Goal: Transaction & Acquisition: Download file/media

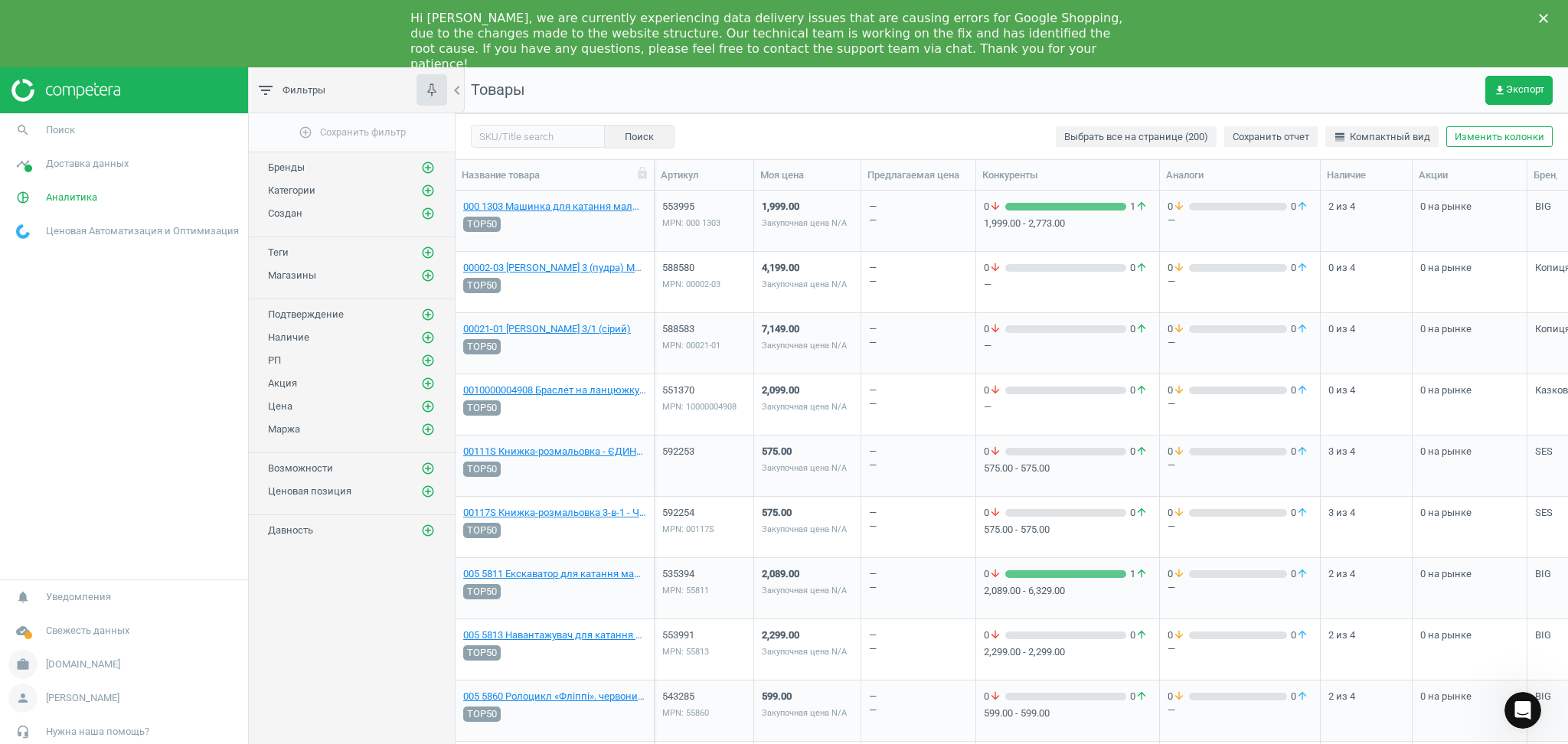
click at [46, 633] on nav "notifications Уведомления cloud_done Свежесть данных work bi.ua Настройки кампа…" at bounding box center [124, 681] width 248 height 204
click at [57, 194] on span "Аналитика" at bounding box center [71, 198] width 51 height 14
click at [64, 169] on span "Доставка данных" at bounding box center [87, 164] width 83 height 14
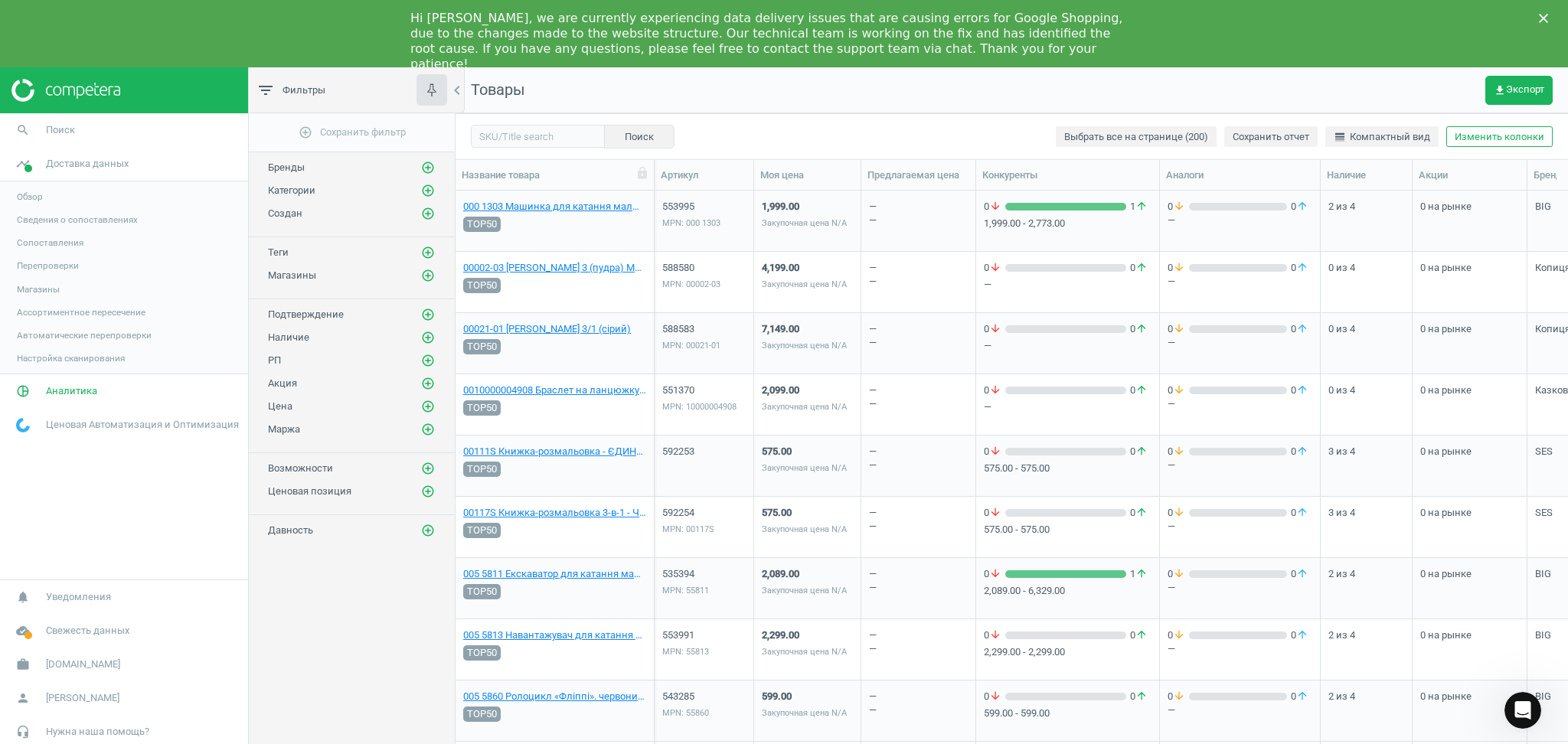
click at [30, 286] on span "Магазины" at bounding box center [37, 289] width 43 height 12
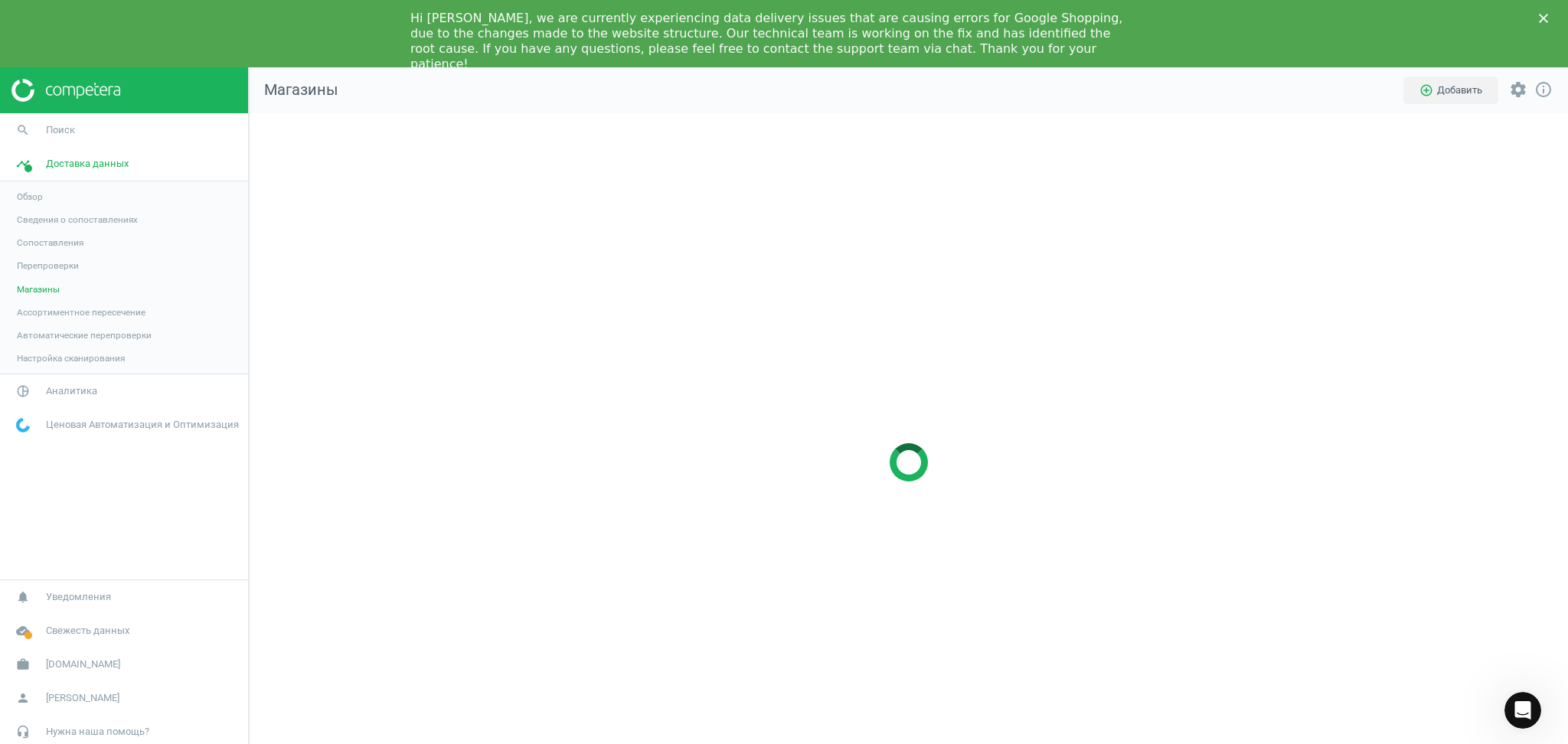
scroll to position [729, 1350]
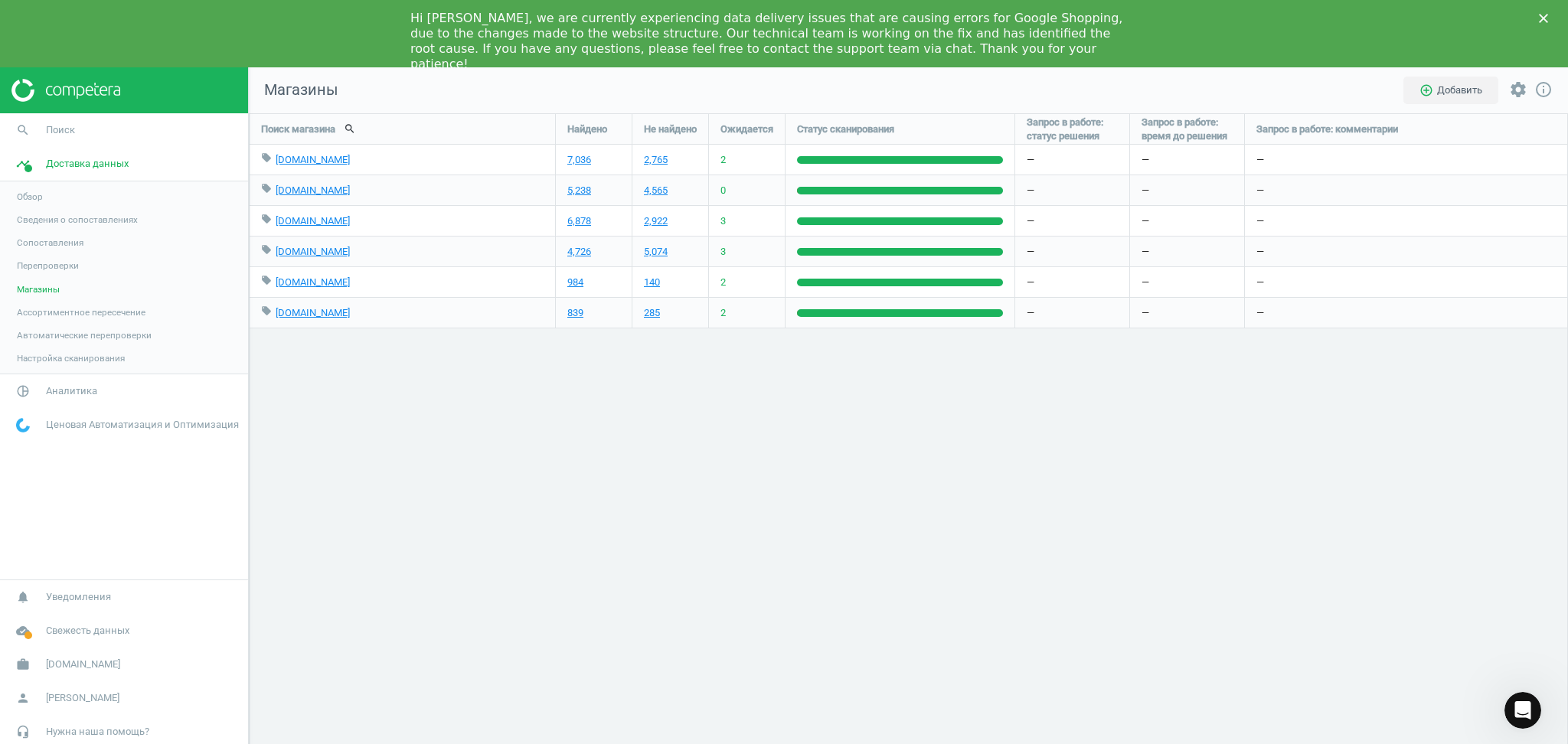
click at [1539, 14] on icon "Закрити" at bounding box center [1544, 18] width 10 height 10
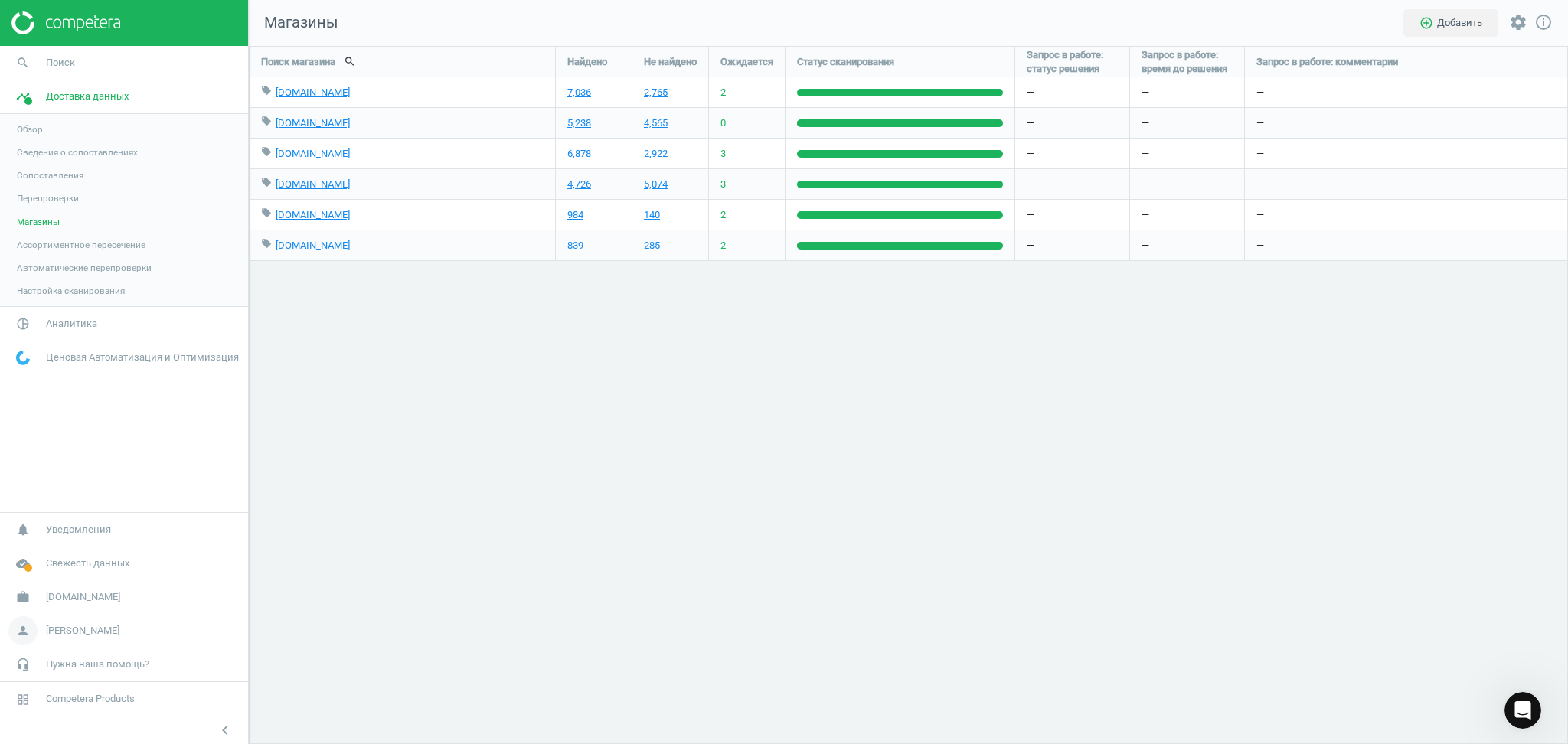
click at [64, 632] on span "[PERSON_NAME]" at bounding box center [83, 631] width 73 height 14
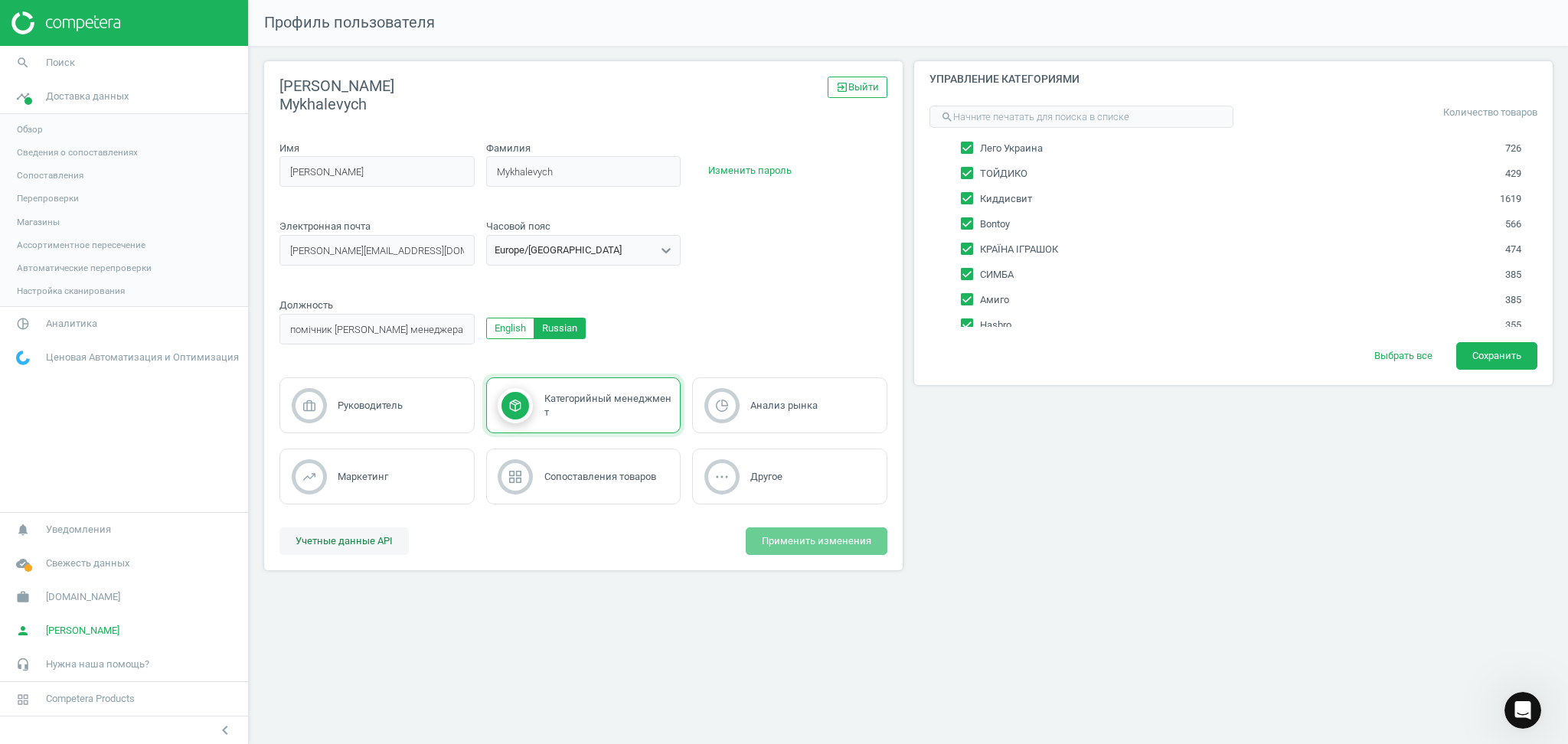
click at [359, 546] on button "Учетные данные API" at bounding box center [344, 541] width 130 height 28
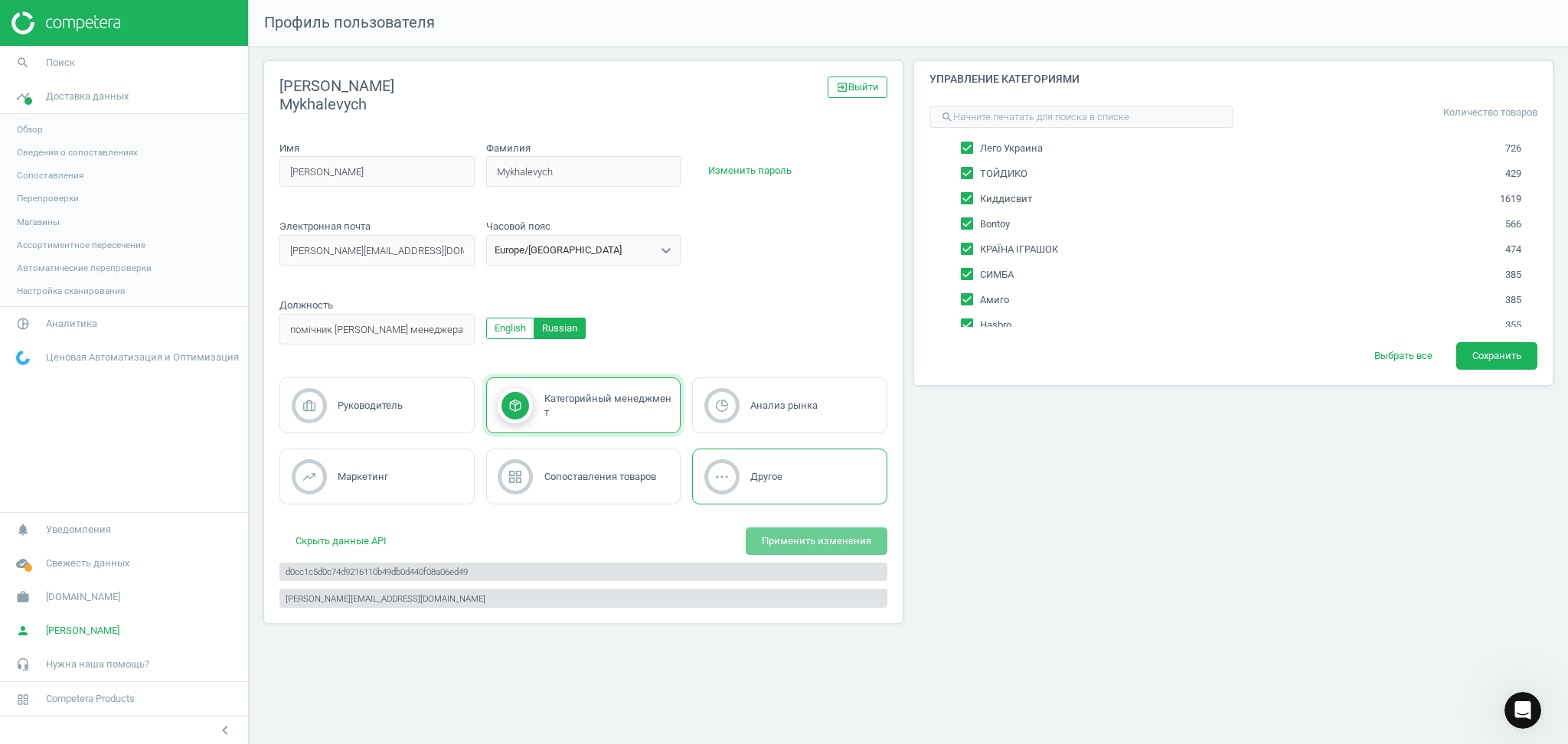
click at [817, 481] on div "Другое" at bounding box center [790, 476] width 195 height 56
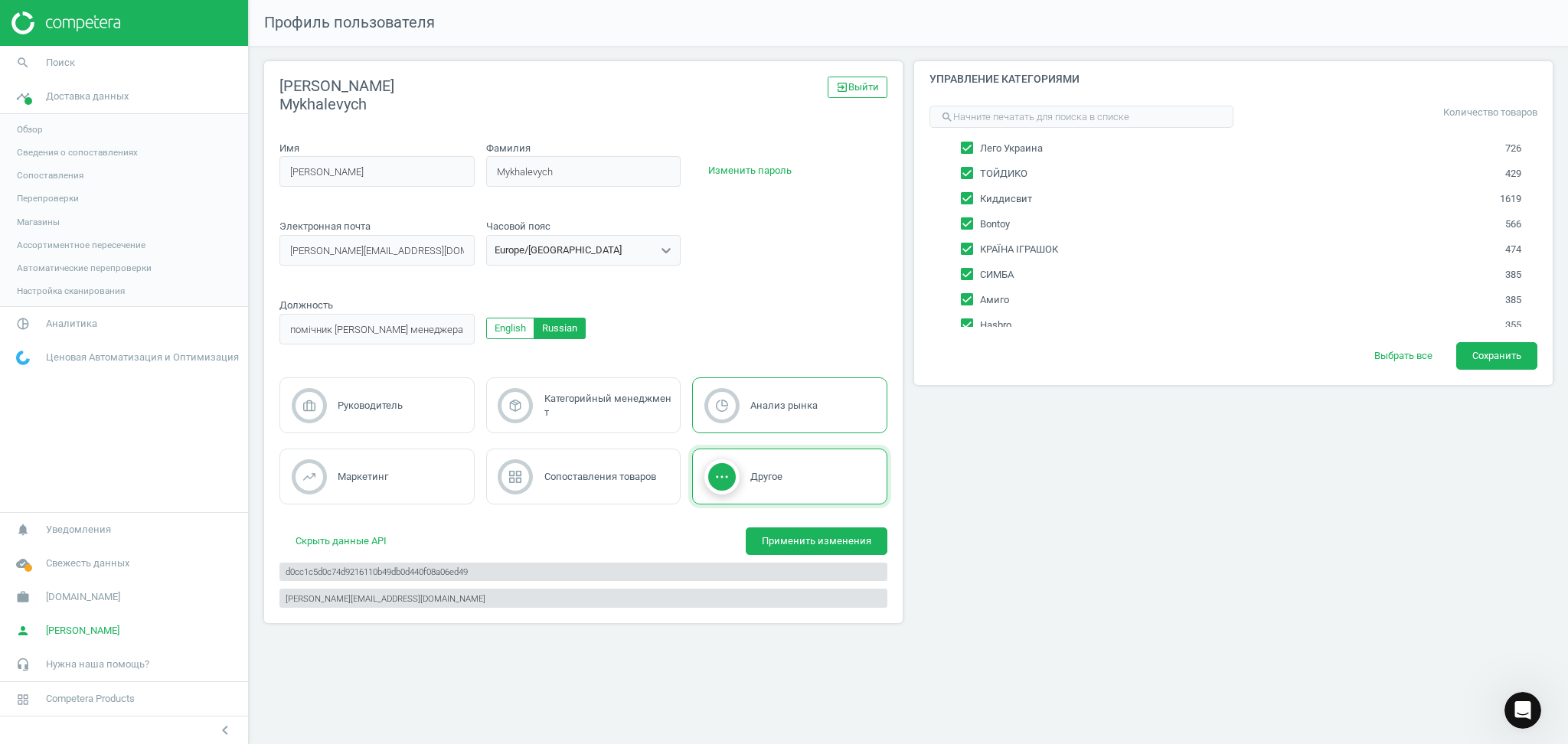
click at [797, 406] on span "Анализ рынка" at bounding box center [784, 405] width 67 height 11
click at [506, 328] on button "English" at bounding box center [509, 328] width 48 height 22
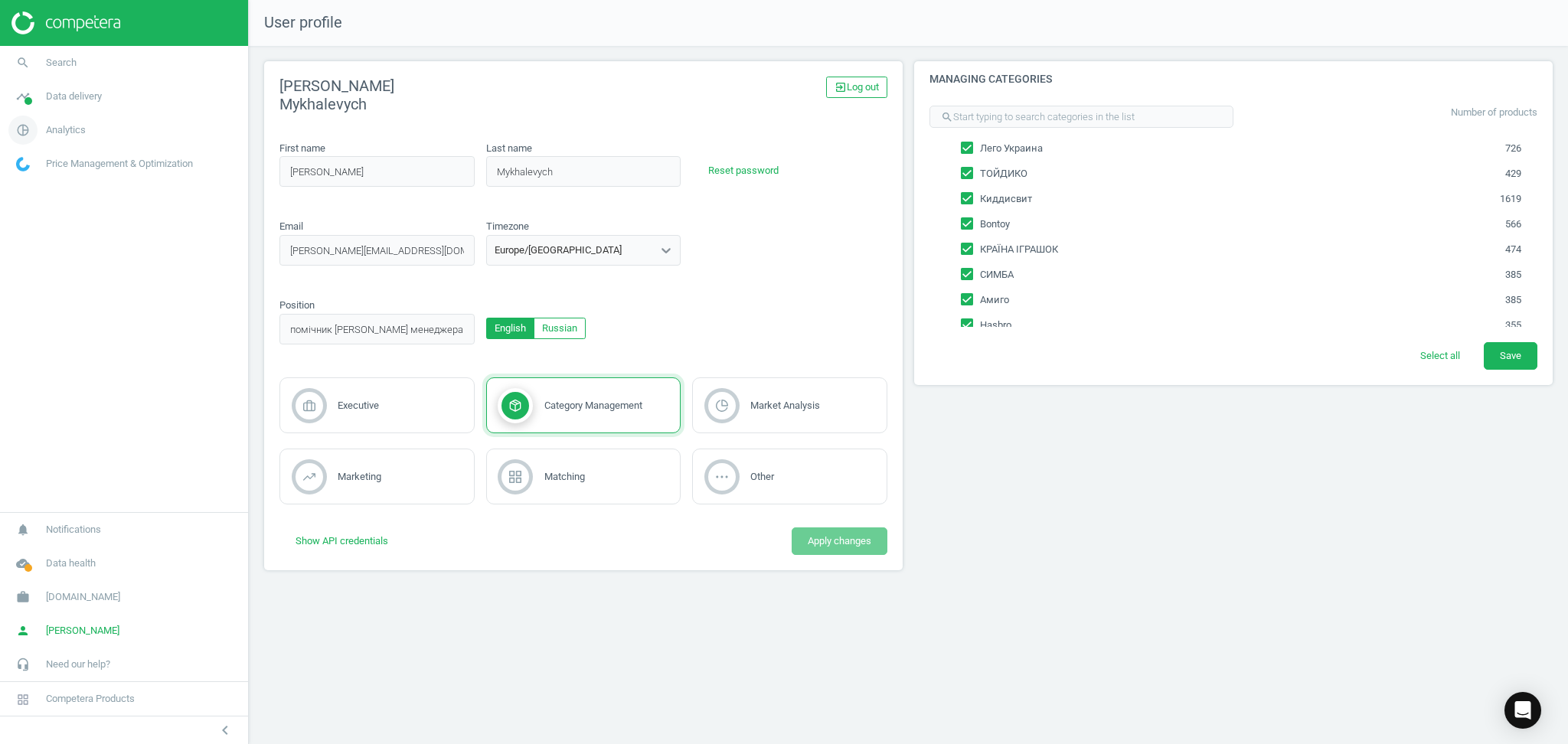
click at [70, 130] on span "Analytics" at bounding box center [66, 131] width 40 height 14
click at [35, 187] on span "Products" at bounding box center [34, 186] width 36 height 12
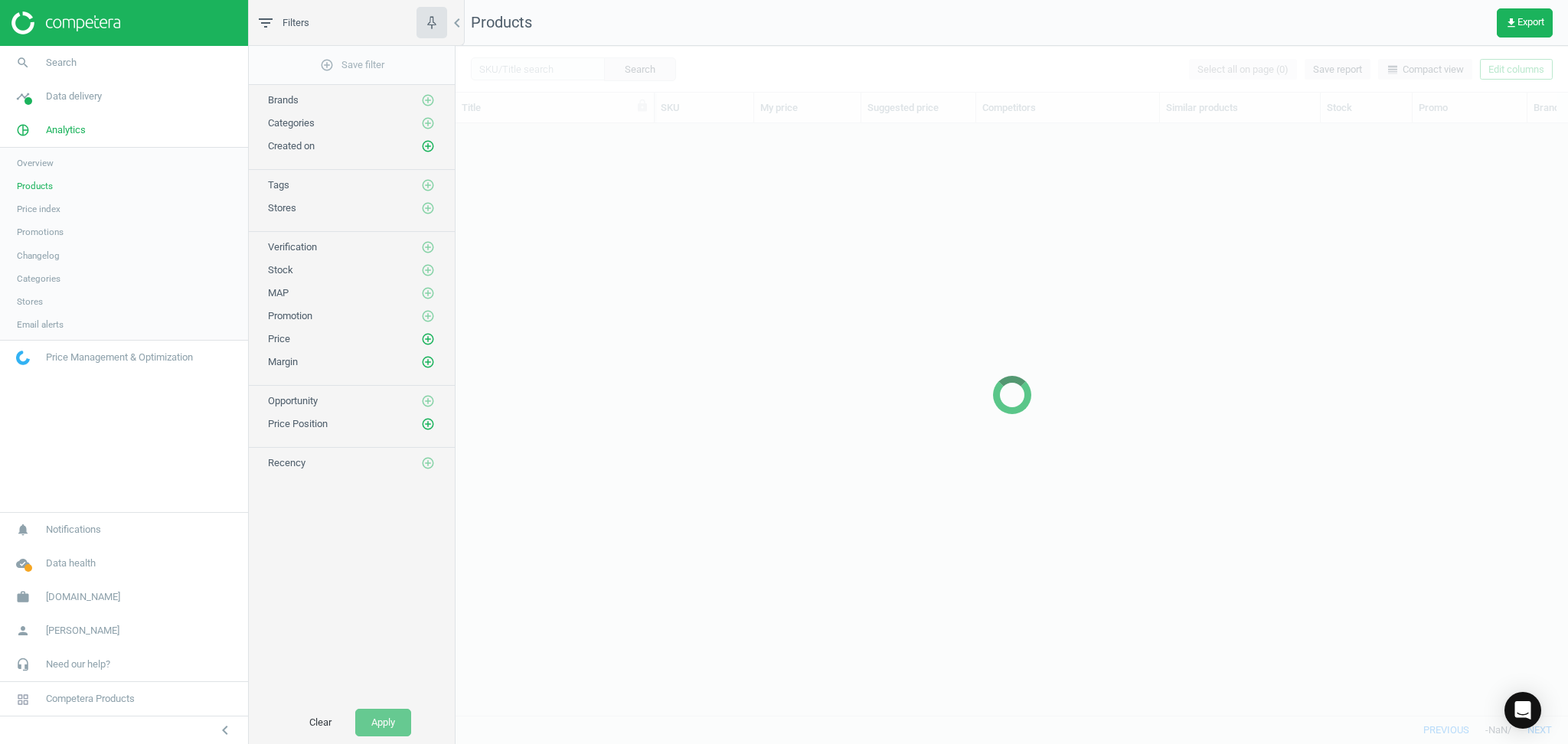
scroll to position [561, 1096]
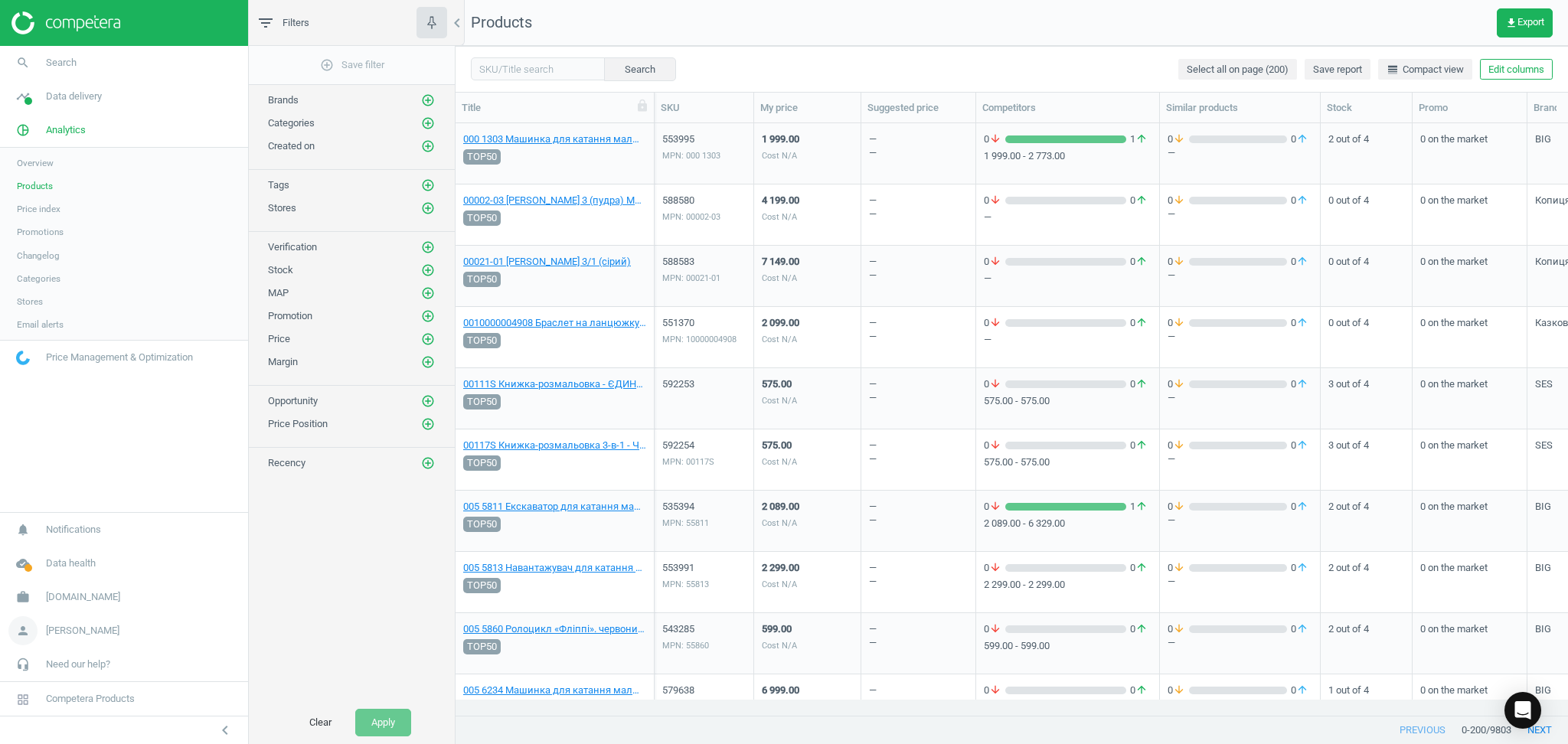
click at [41, 627] on span "person" at bounding box center [23, 630] width 46 height 34
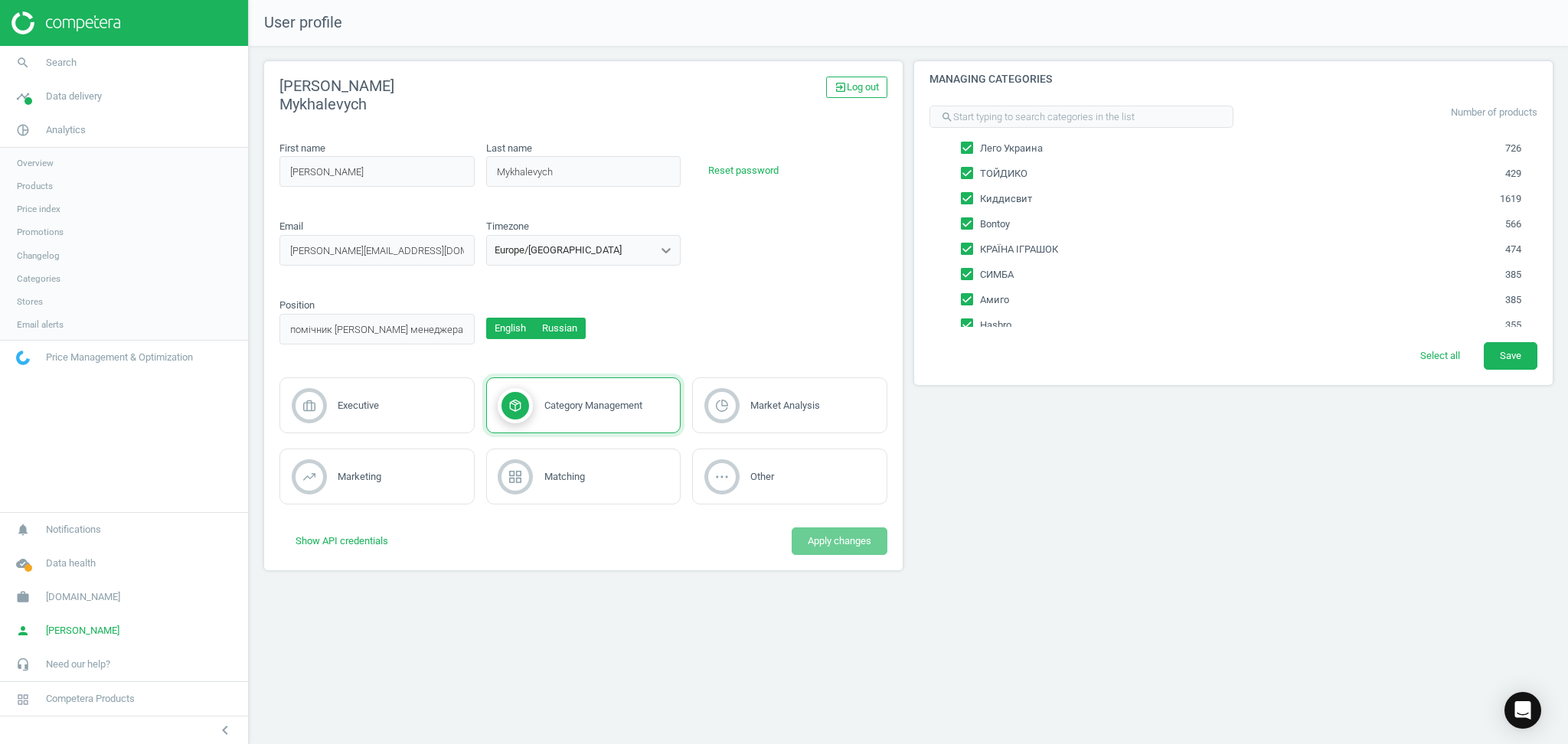
click at [555, 324] on button "Russian" at bounding box center [560, 328] width 52 height 22
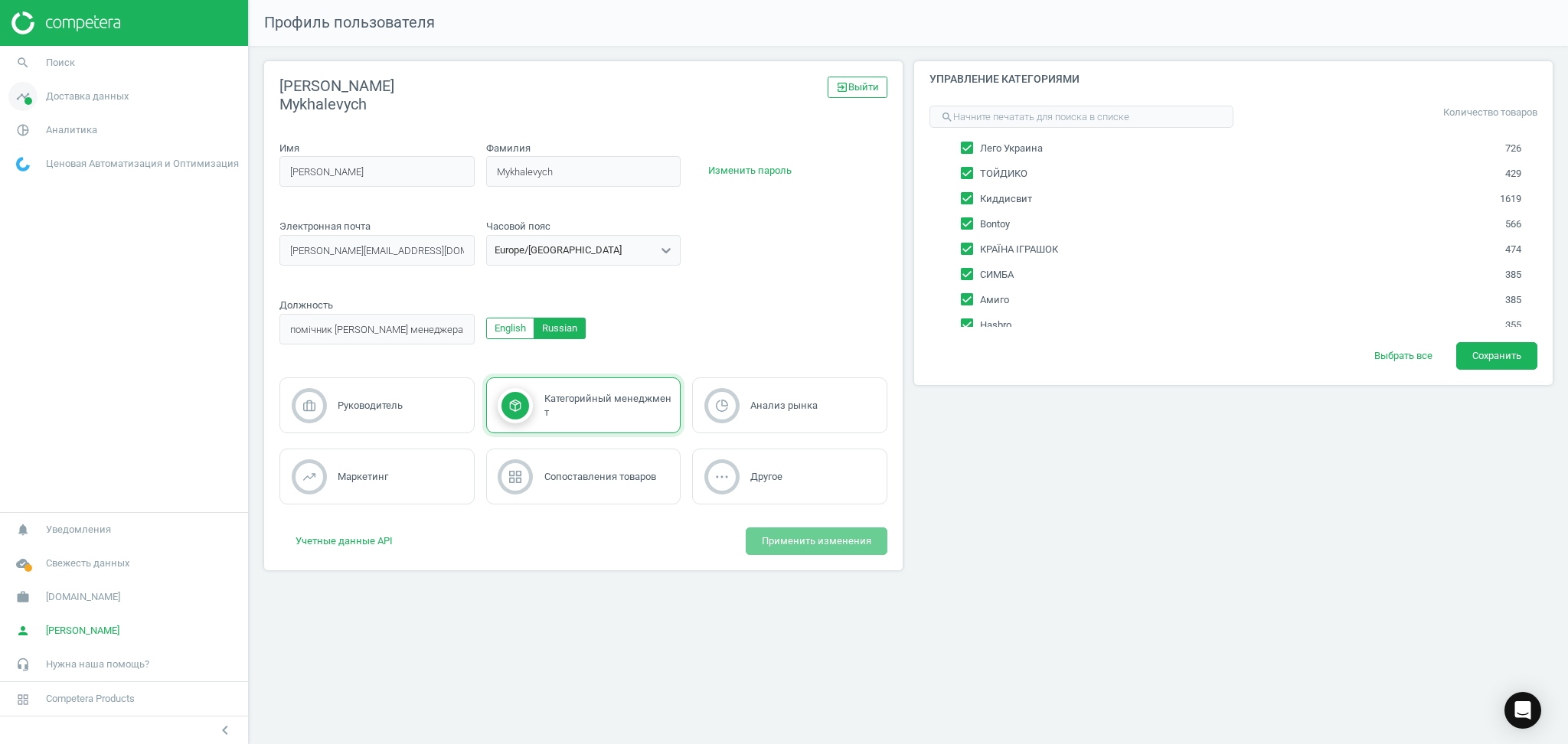
click at [55, 97] on span "Доставка данных" at bounding box center [87, 97] width 83 height 14
click at [51, 318] on span "Аналитика" at bounding box center [71, 324] width 51 height 14
click at [35, 182] on span "Товары" at bounding box center [32, 186] width 32 height 12
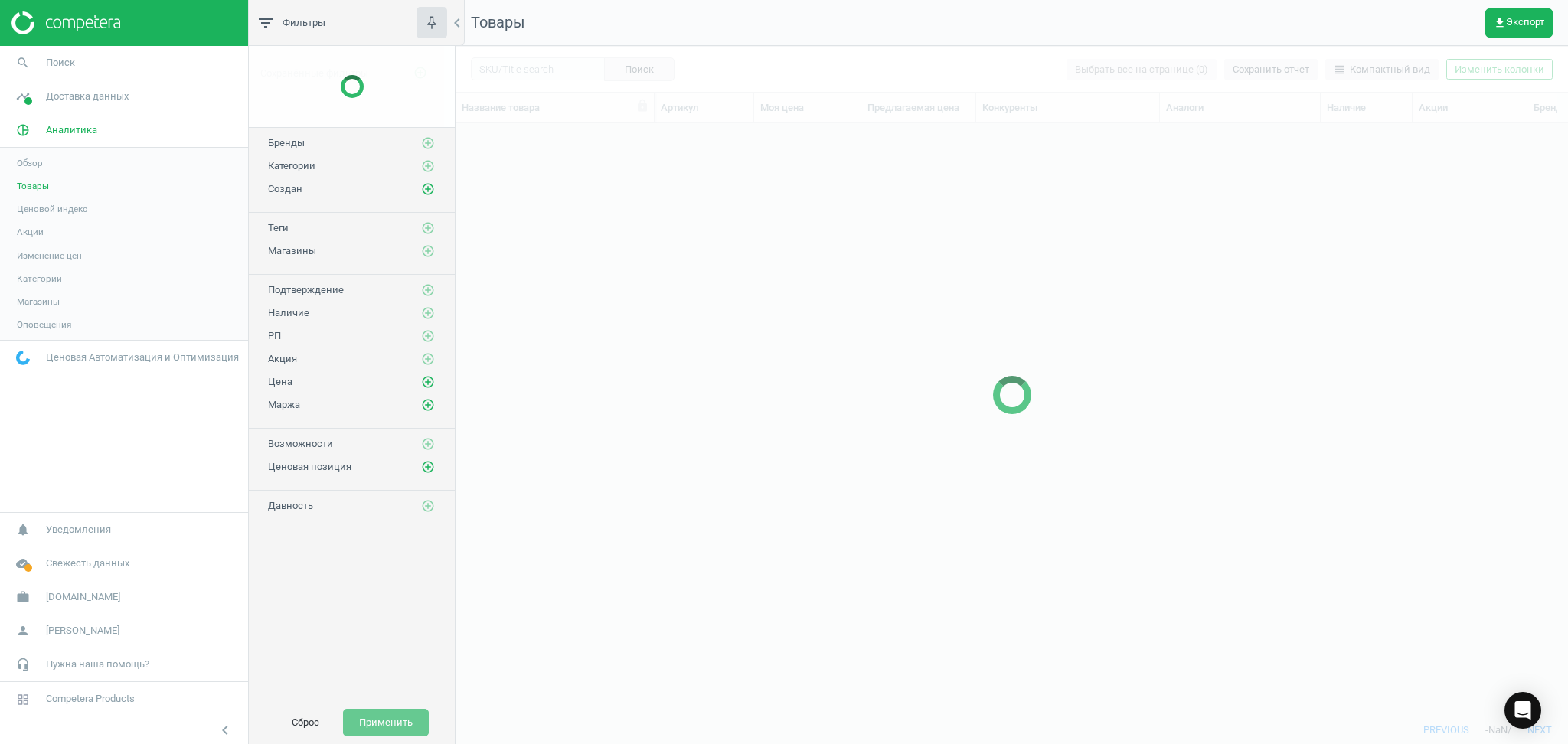
scroll to position [561, 1096]
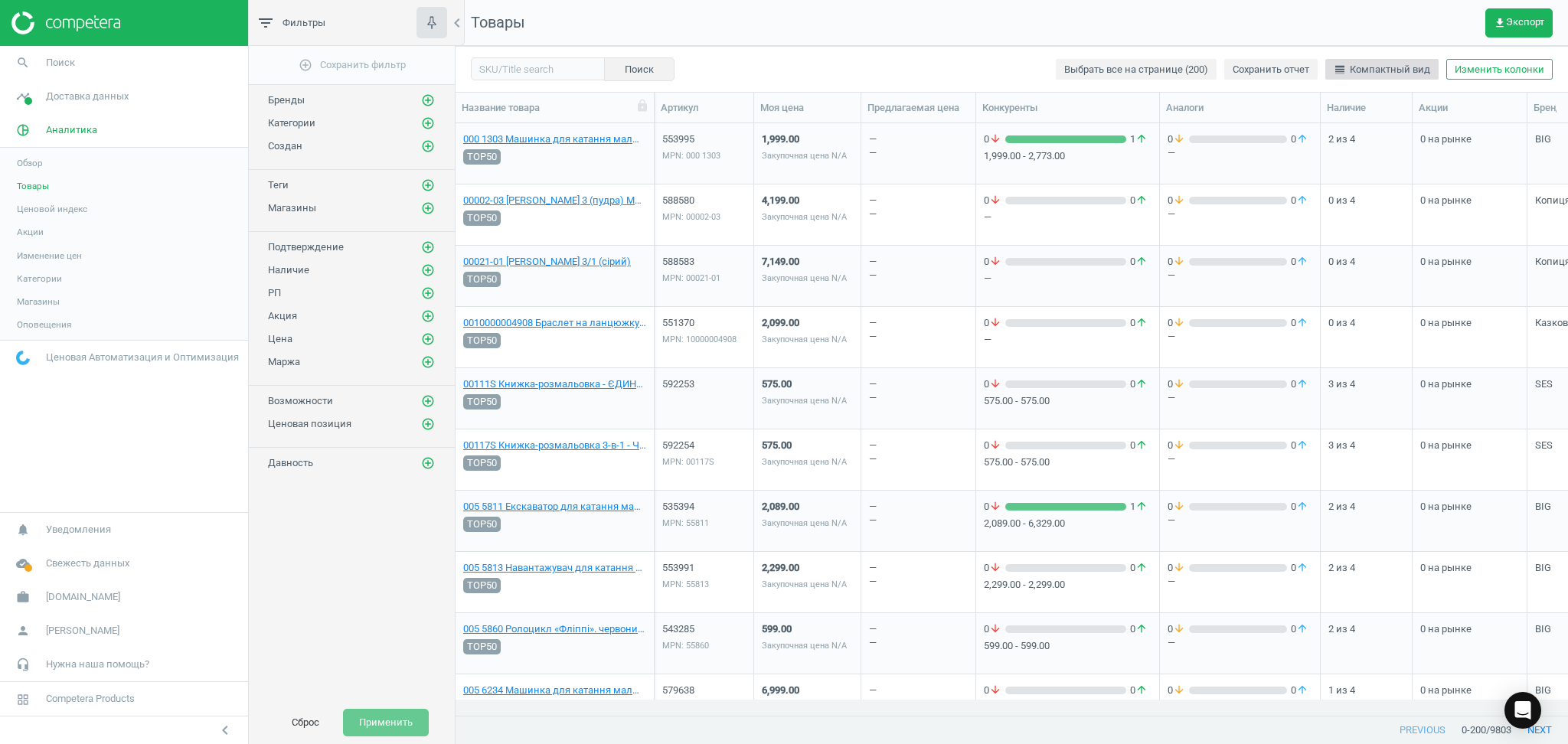
click at [1401, 68] on span "line_weight Компактный вид" at bounding box center [1382, 70] width 97 height 14
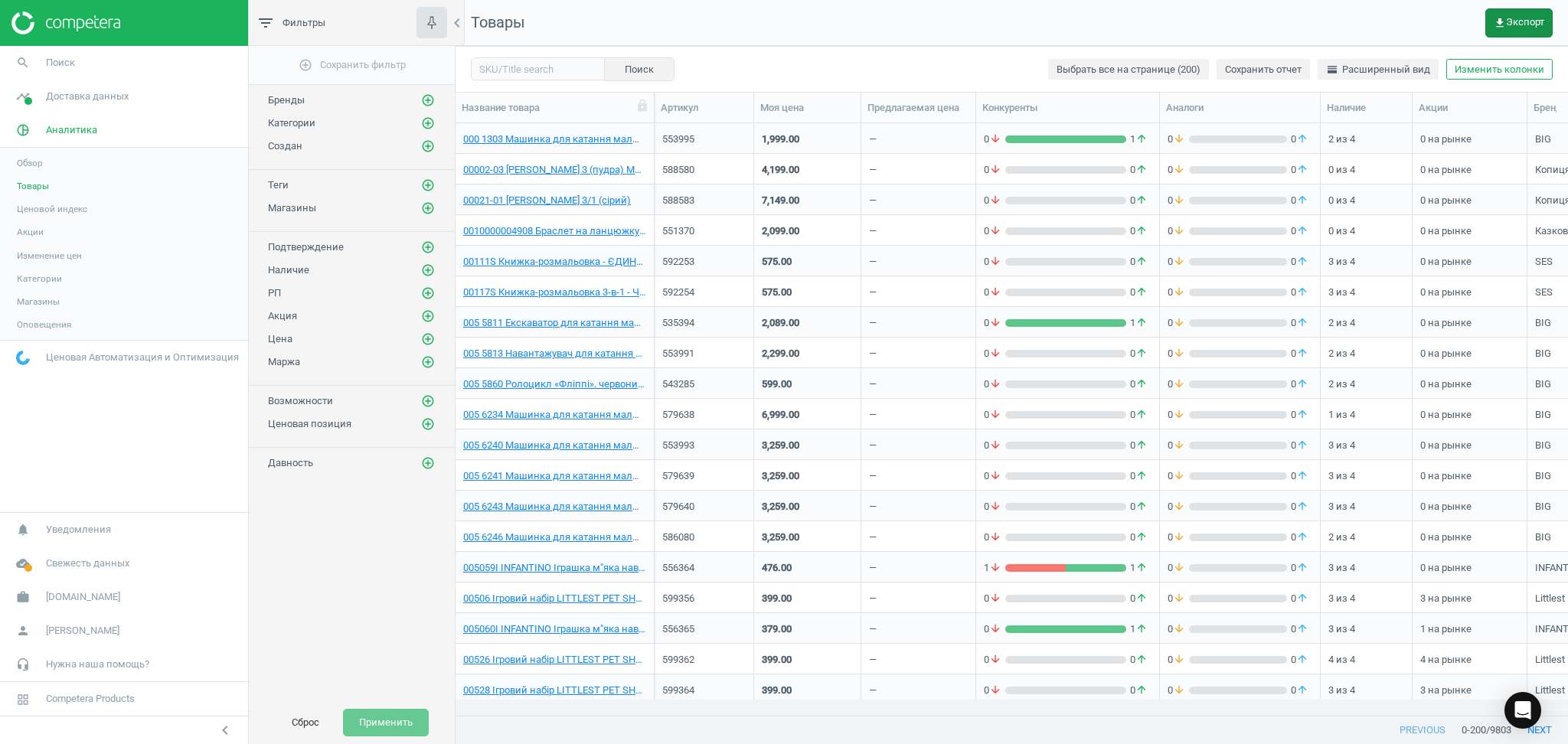
click at [1522, 20] on span "get_app Экспорт" at bounding box center [1519, 23] width 50 height 12
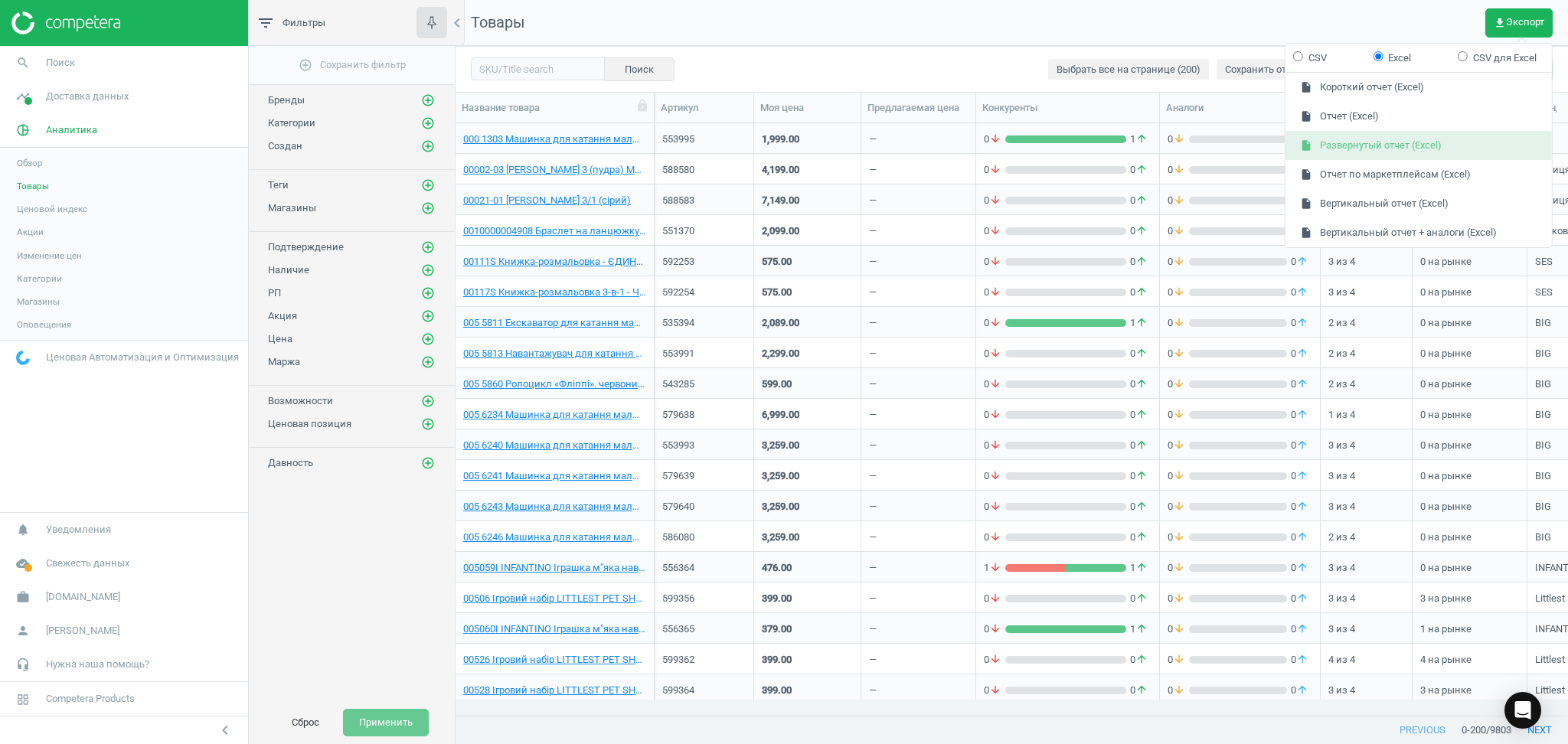
click at [1376, 149] on button "insert_drive_file Развернутый отчет (Excel)" at bounding box center [1418, 144] width 266 height 29
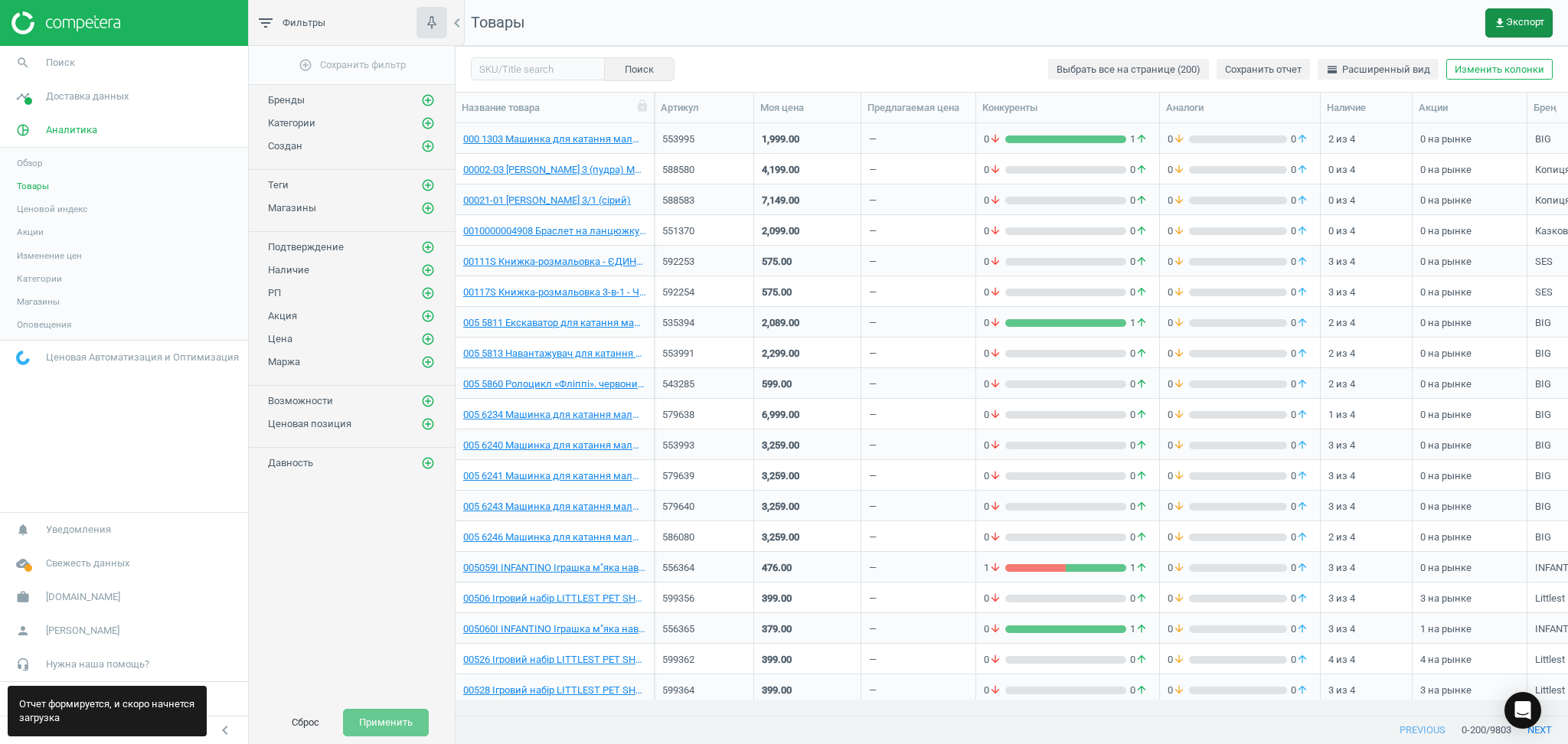
click at [1520, 24] on span "get_app Экспорт" at bounding box center [1519, 23] width 50 height 12
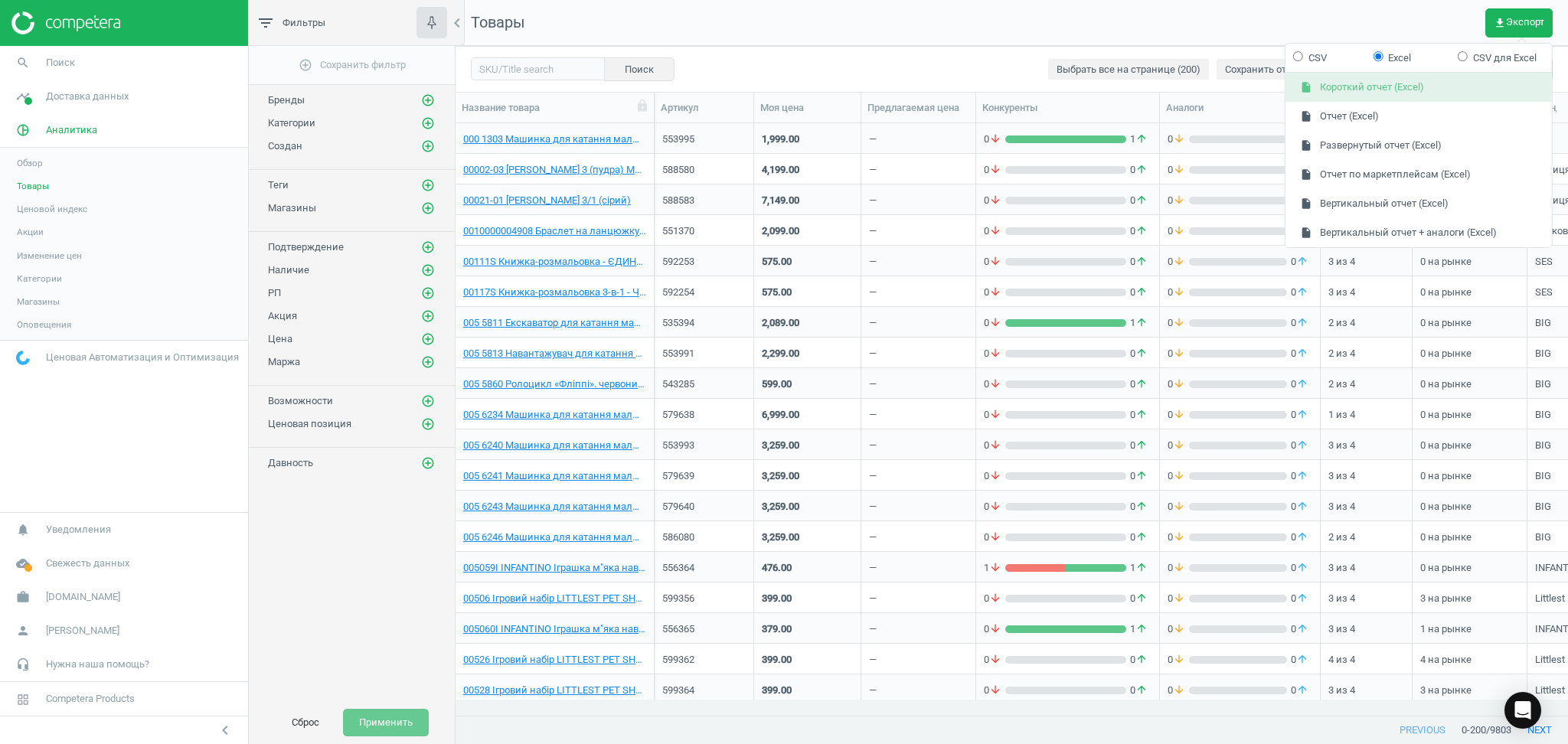
click at [1363, 85] on button "insert_drive_file Короткий отчет (Excel)" at bounding box center [1418, 87] width 266 height 29
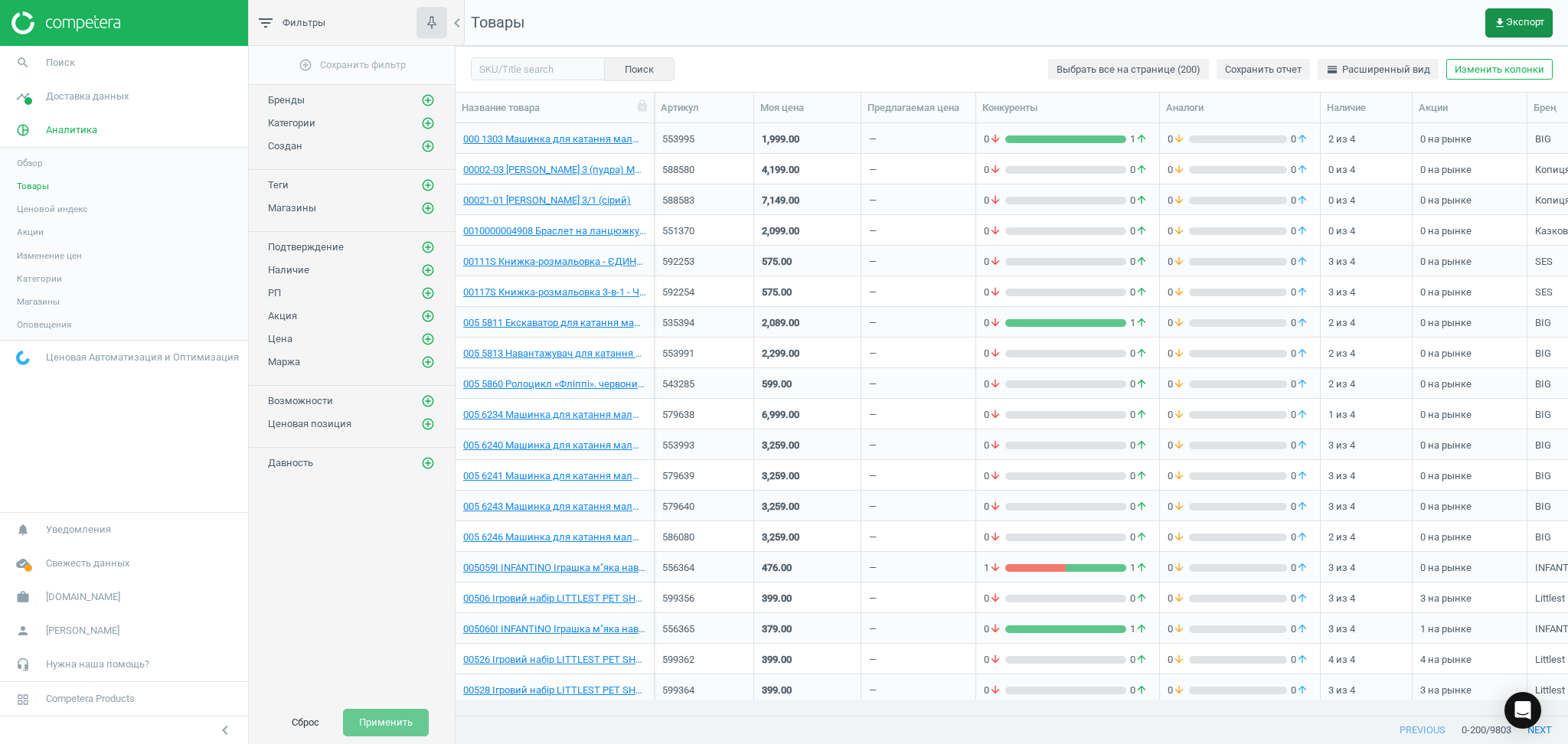
click at [1516, 20] on span "get_app Экспорт" at bounding box center [1519, 23] width 50 height 12
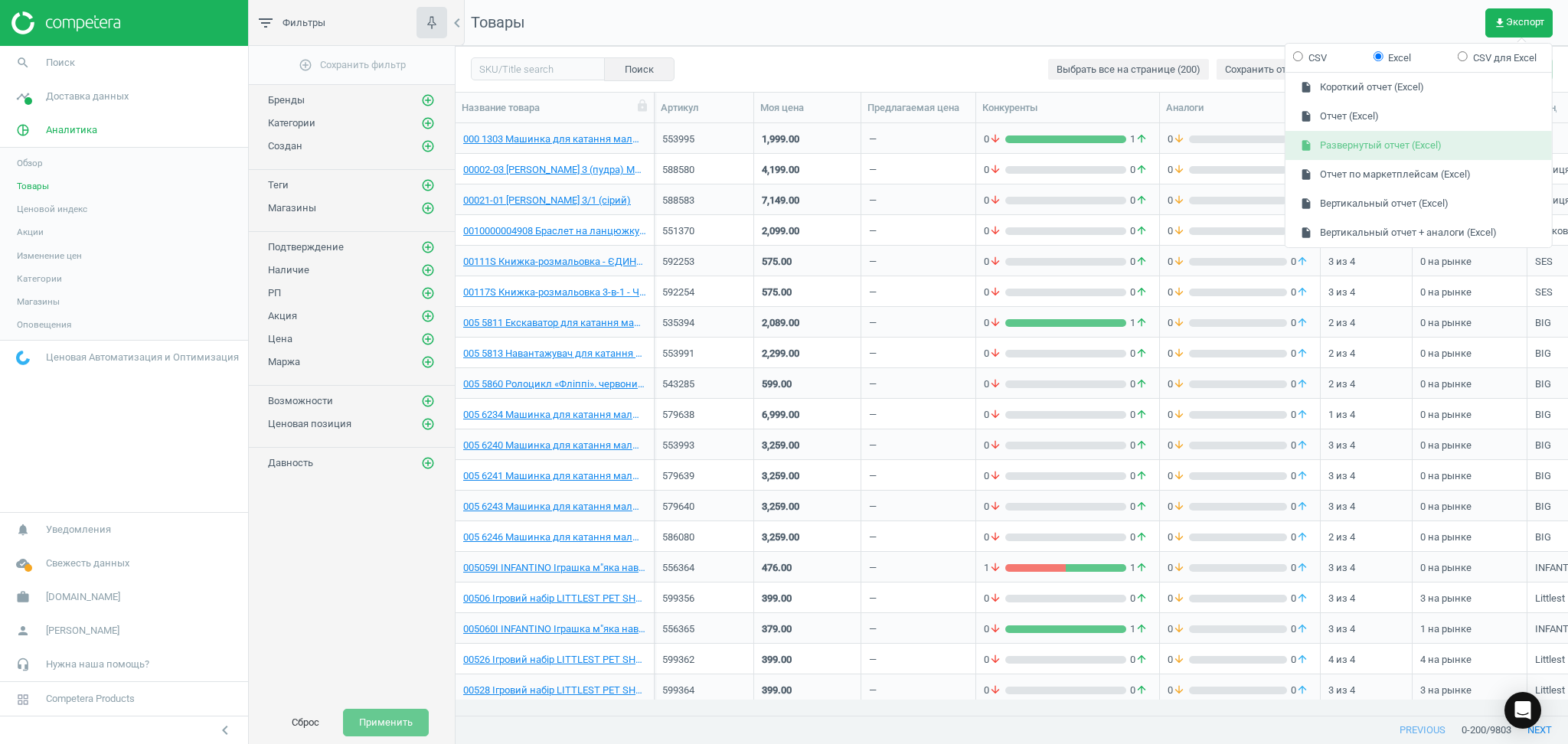
click at [1356, 148] on button "insert_drive_file Развернутый отчет (Excel)" at bounding box center [1418, 144] width 266 height 29
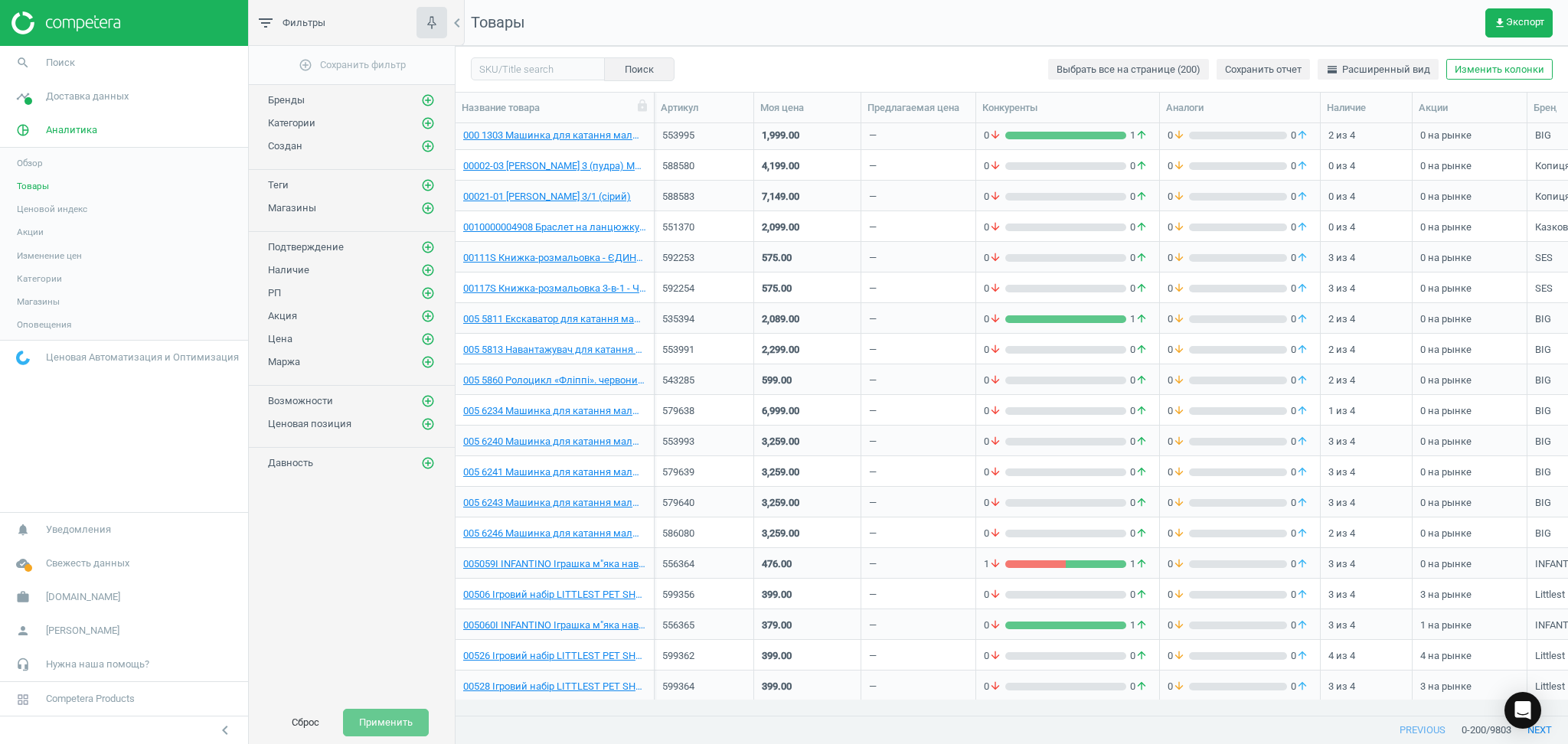
scroll to position [0, 0]
